Goal: Task Accomplishment & Management: Use online tool/utility

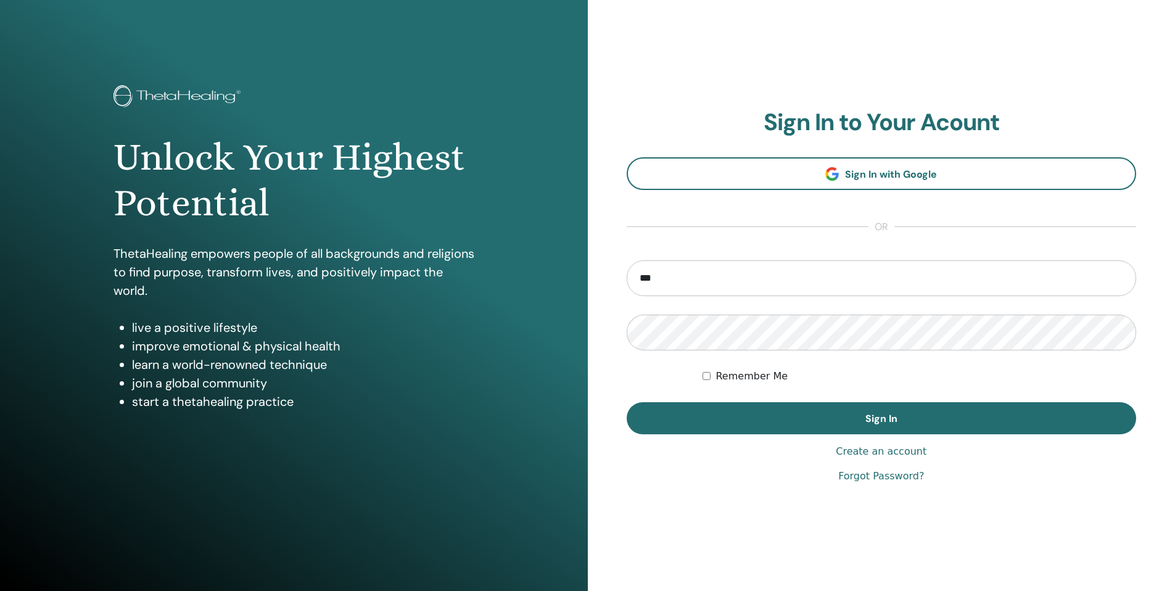
type input "**********"
click at [626, 402] on button "Sign In" at bounding box center [881, 418] width 510 height 32
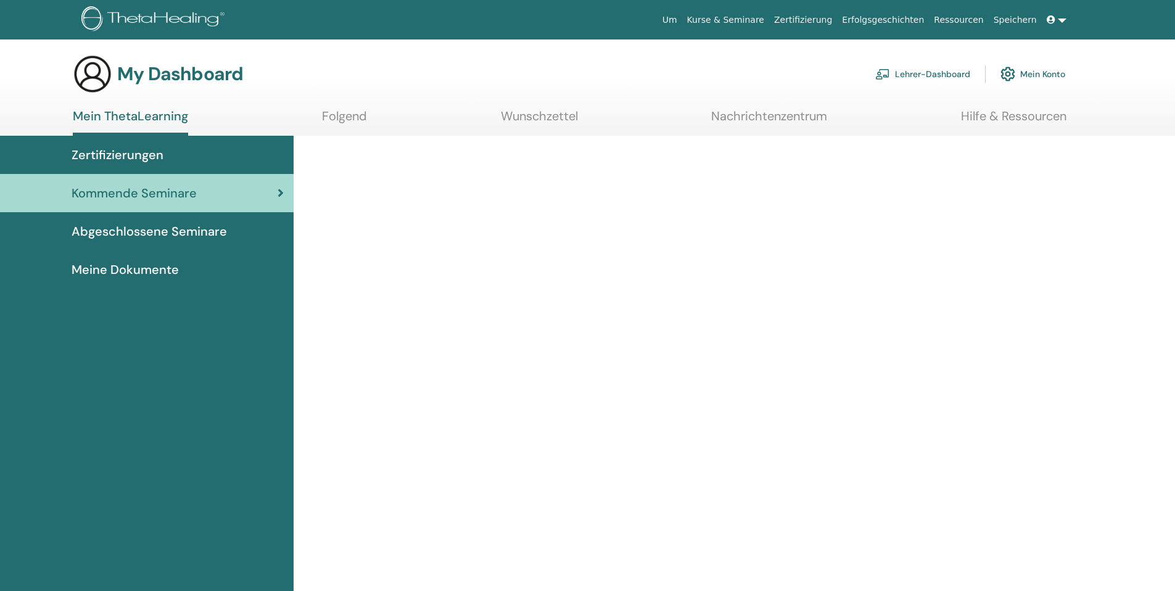
click at [875, 76] on img at bounding box center [882, 73] width 15 height 11
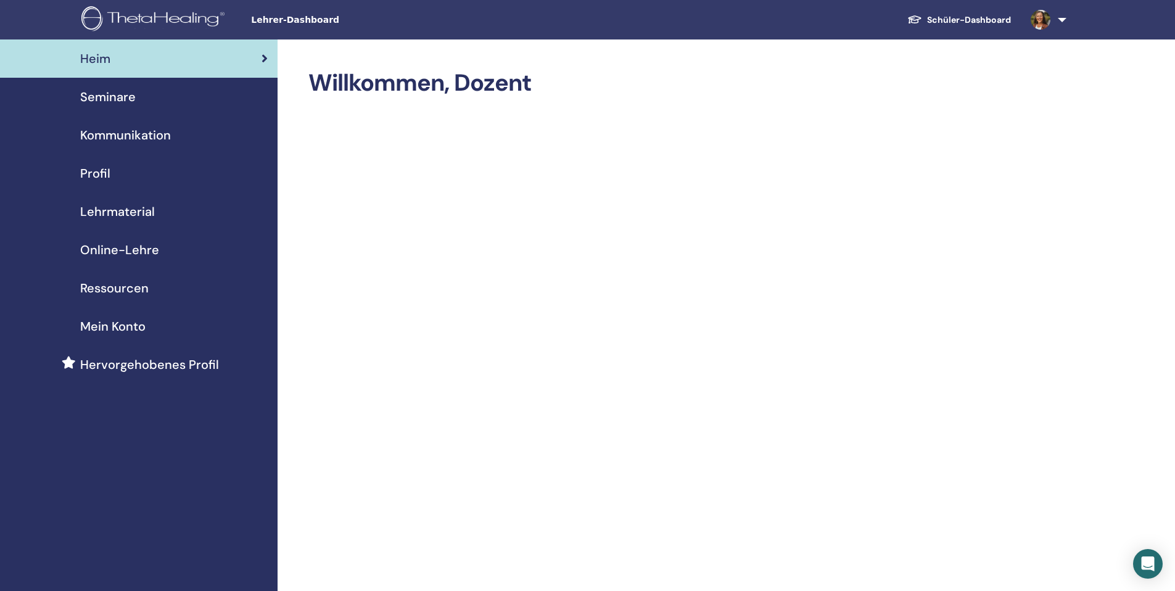
click at [123, 98] on span "Seminare" at bounding box center [107, 97] width 55 height 18
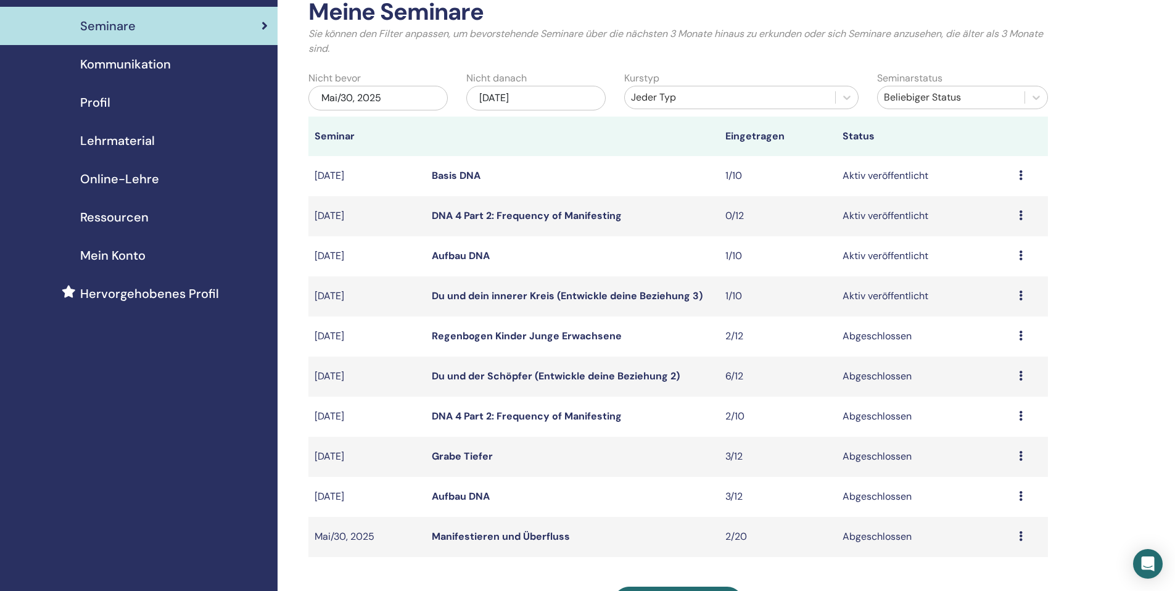
scroll to position [105, 0]
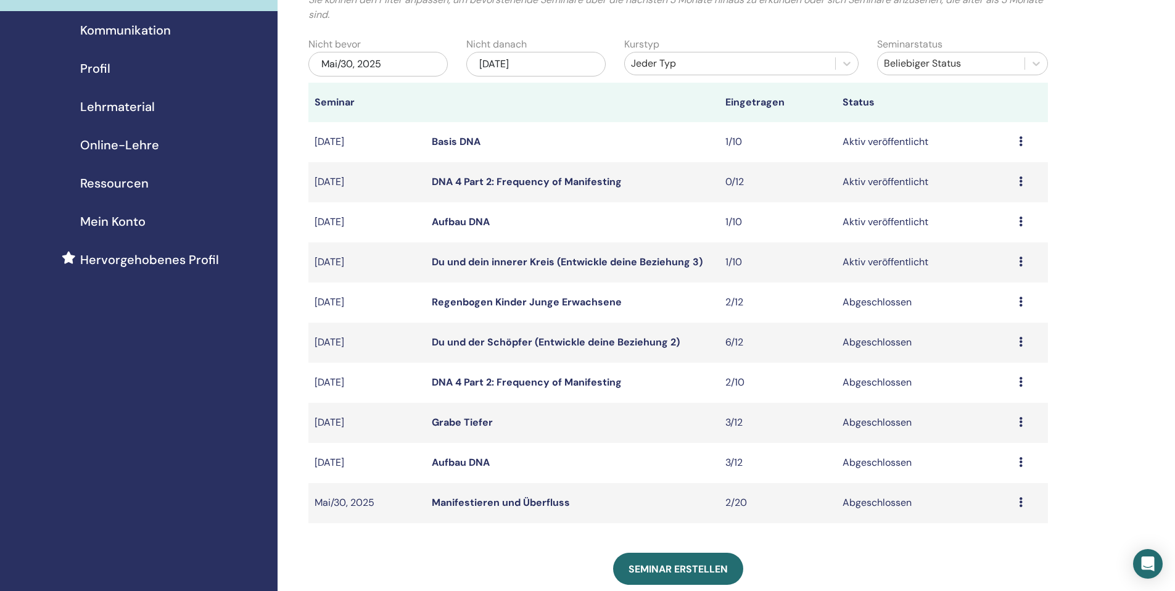
click at [1020, 263] on icon at bounding box center [1021, 261] width 4 height 10
click at [986, 308] on link "Teilnehmer" at bounding box center [987, 310] width 50 height 13
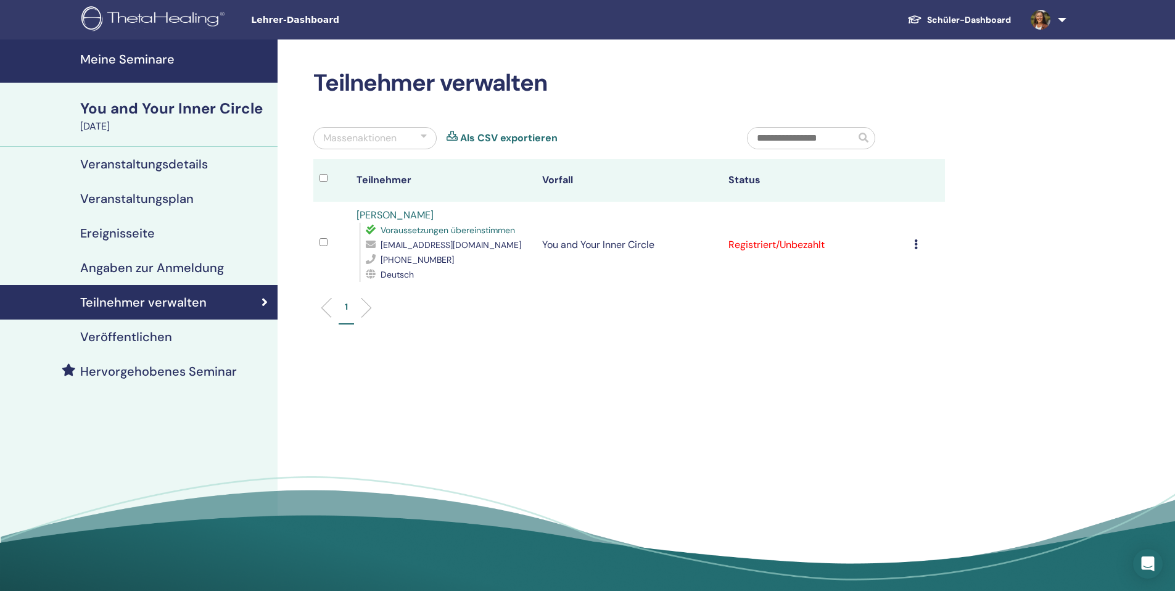
click at [914, 245] on icon at bounding box center [916, 244] width 4 height 10
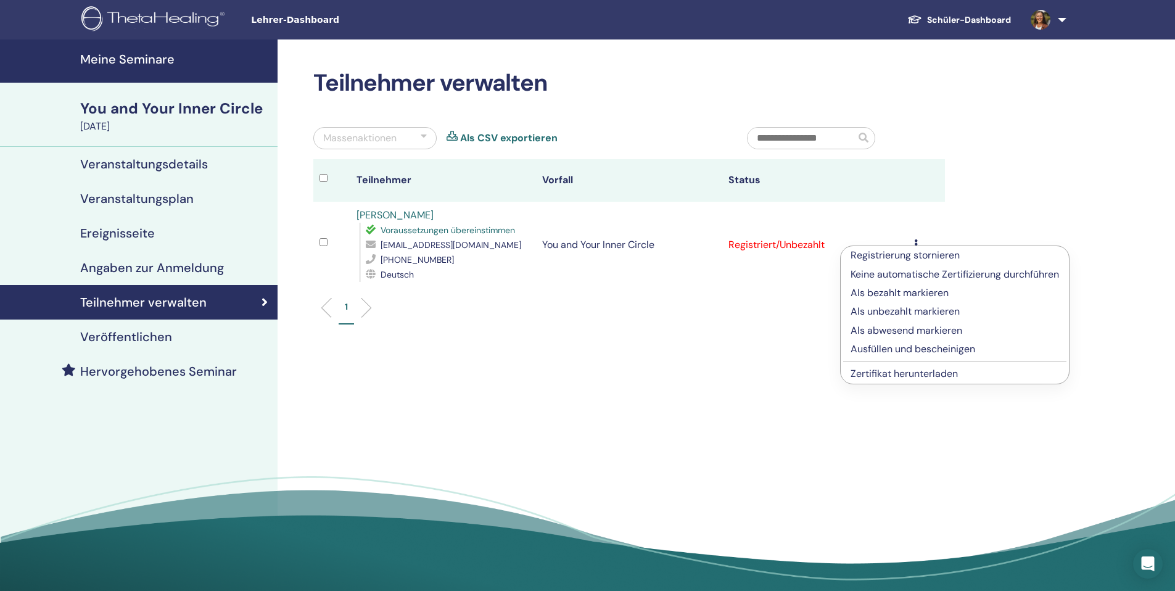
click at [892, 348] on p "Ausfüllen und bescheinigen" at bounding box center [954, 349] width 208 height 15
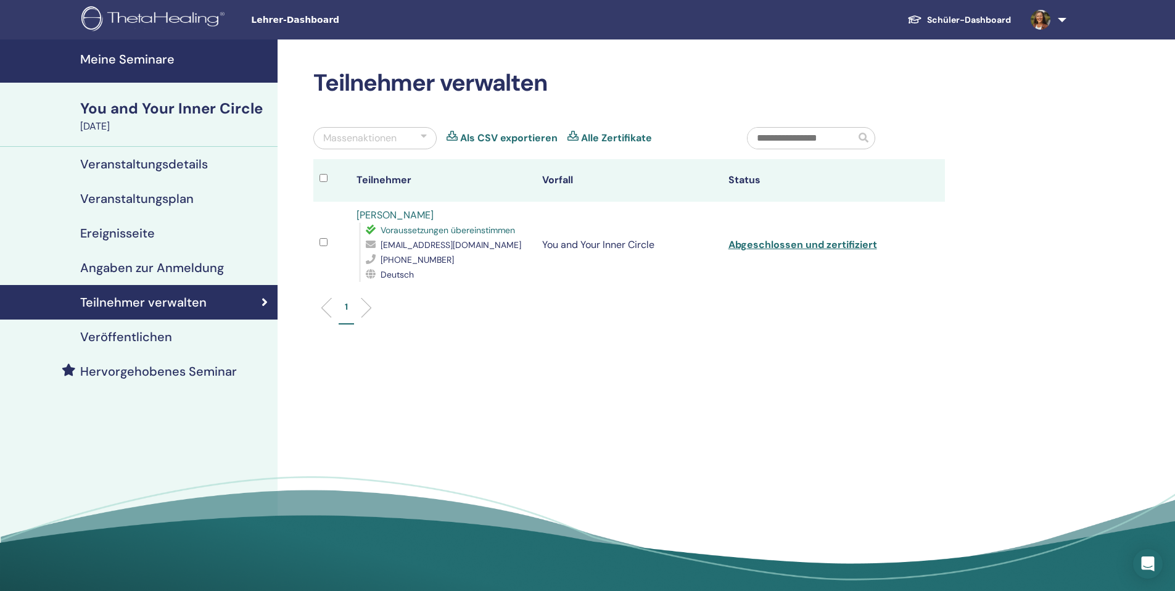
click at [1041, 20] on img at bounding box center [1040, 20] width 20 height 20
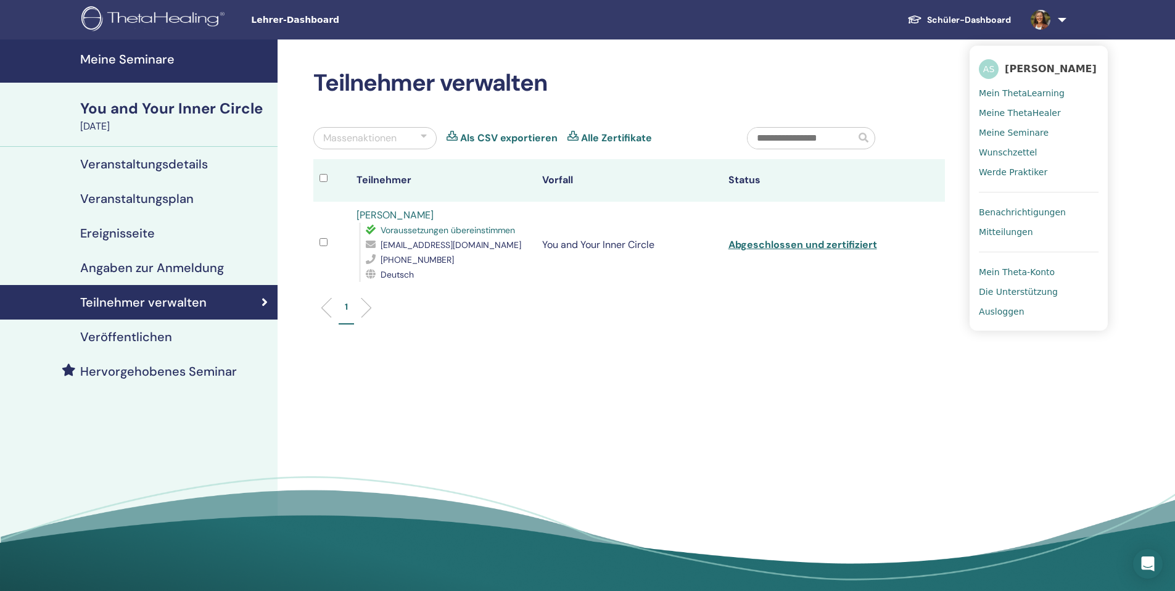
click at [1001, 311] on span "Ausloggen" at bounding box center [1000, 311] width 45 height 11
